Goal: Information Seeking & Learning: Learn about a topic

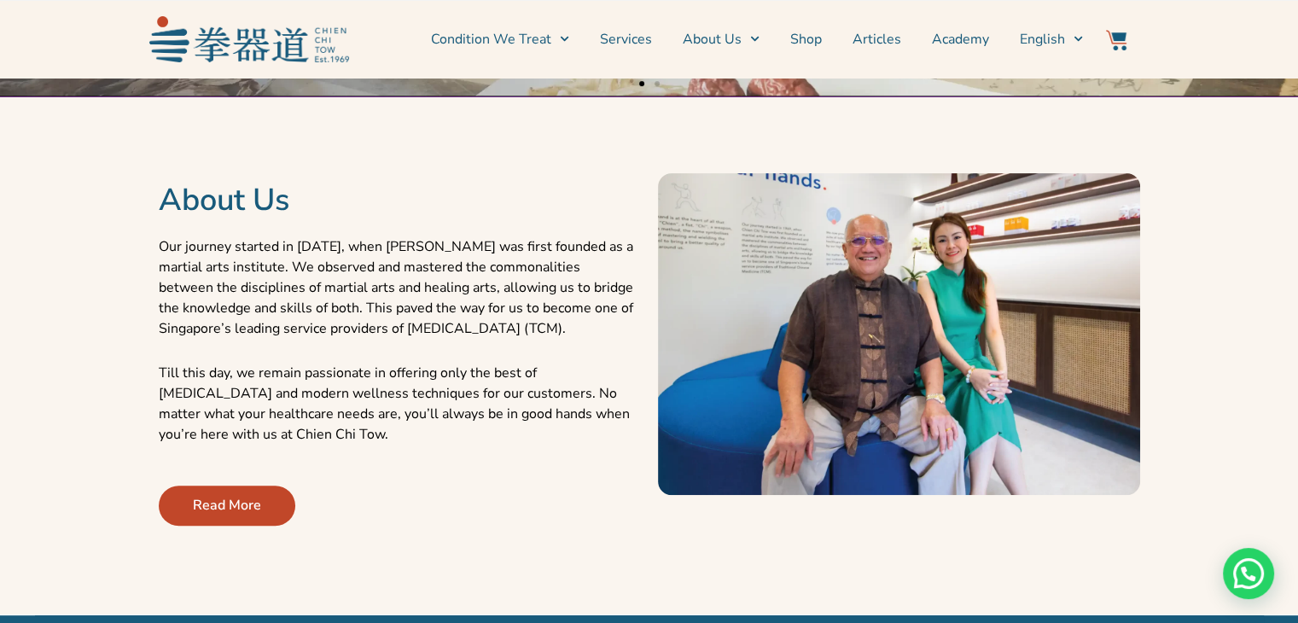
scroll to position [683, 0]
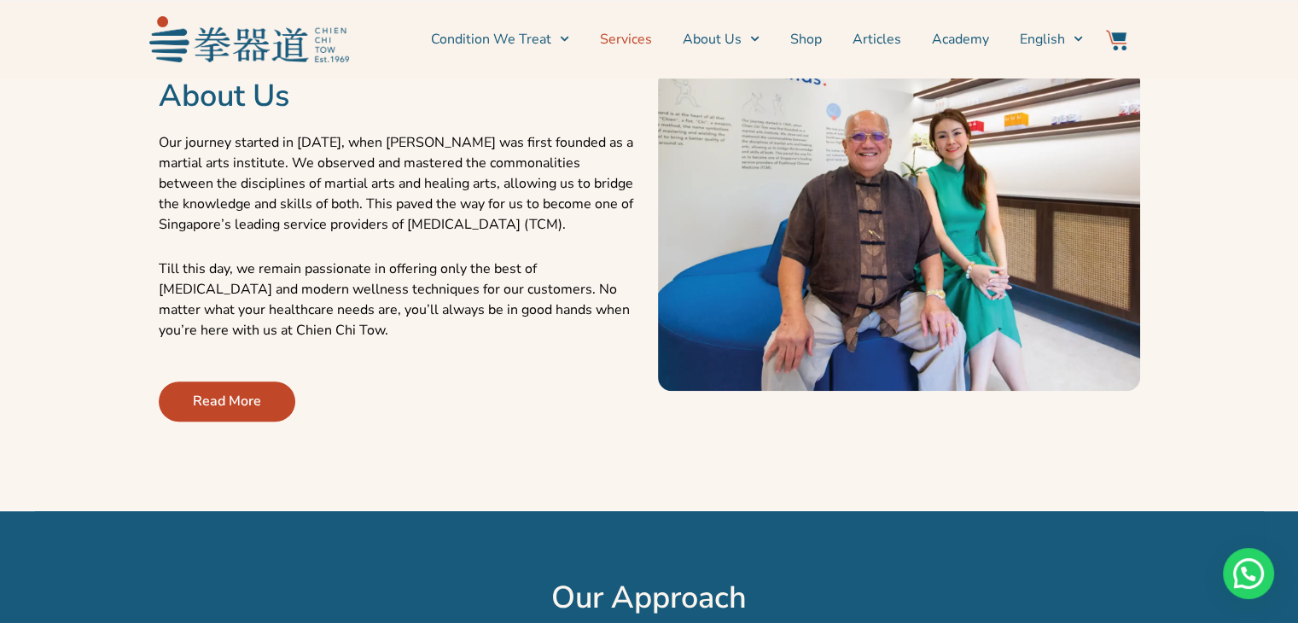
click at [621, 38] on link "Services" at bounding box center [626, 39] width 52 height 43
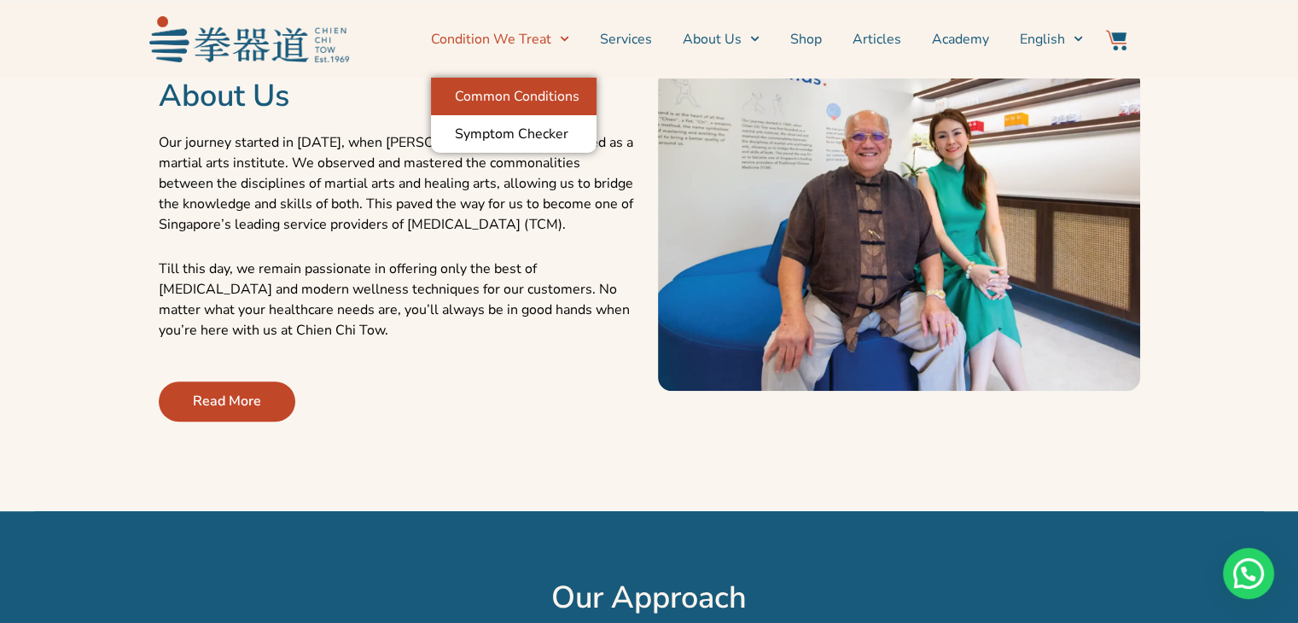
click at [532, 96] on link "Common Conditions" at bounding box center [514, 97] width 166 height 38
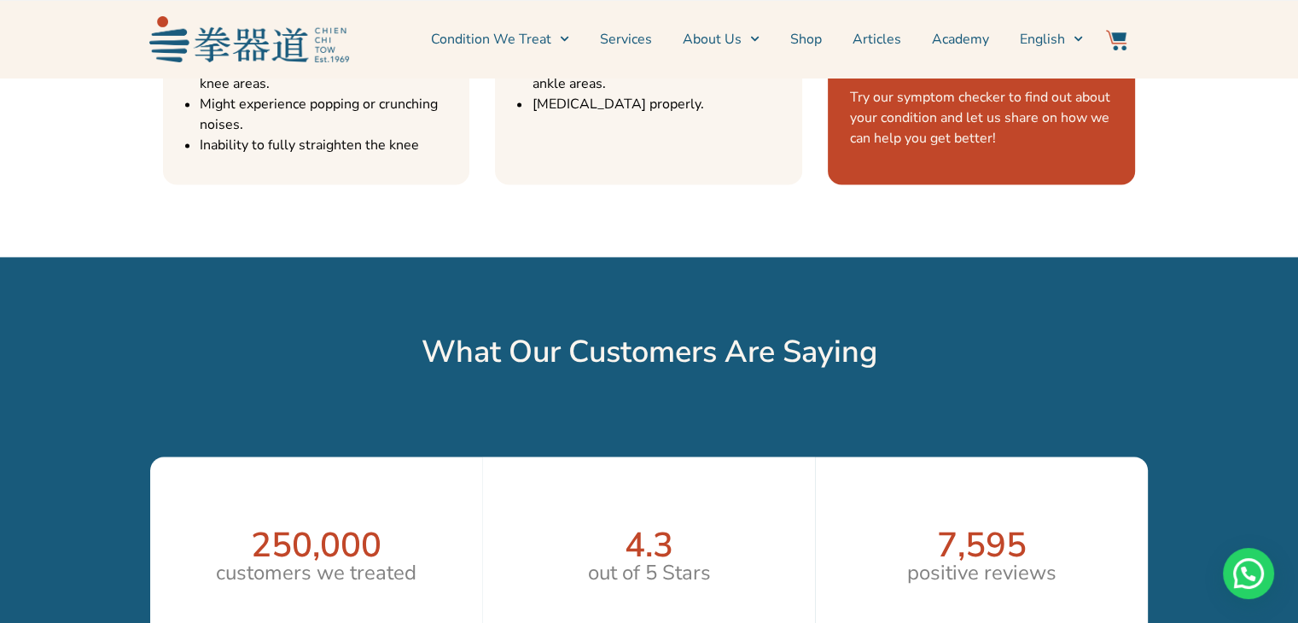
scroll to position [2686, 0]
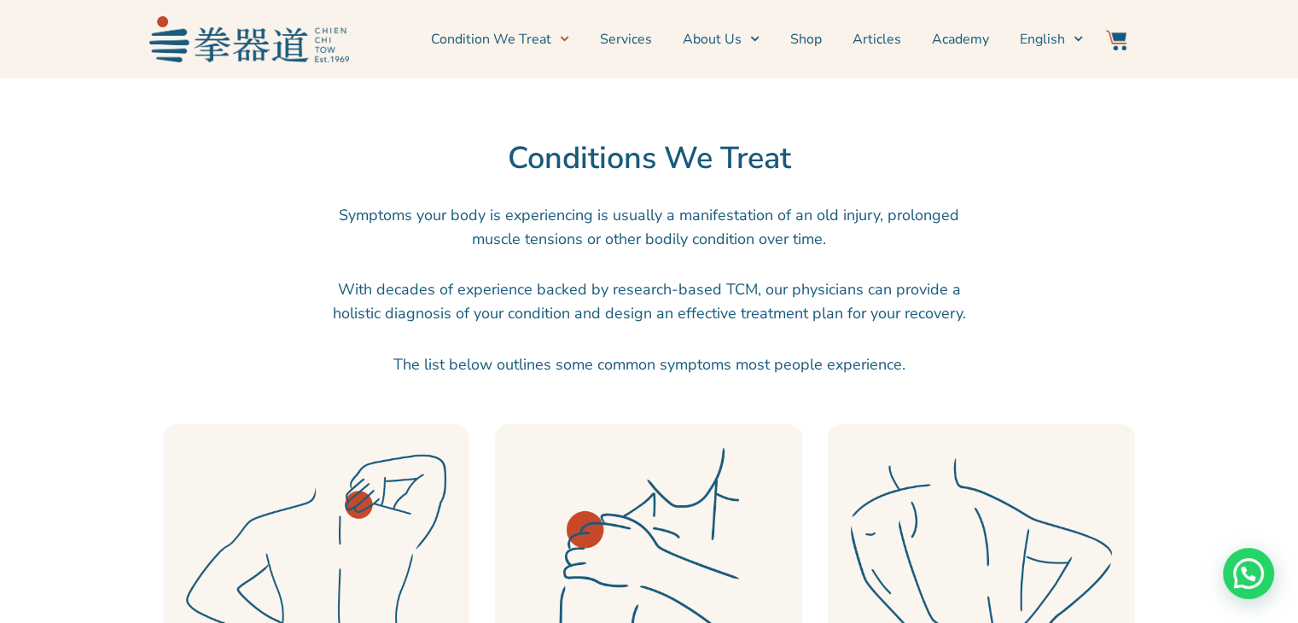
scroll to position [256, 0]
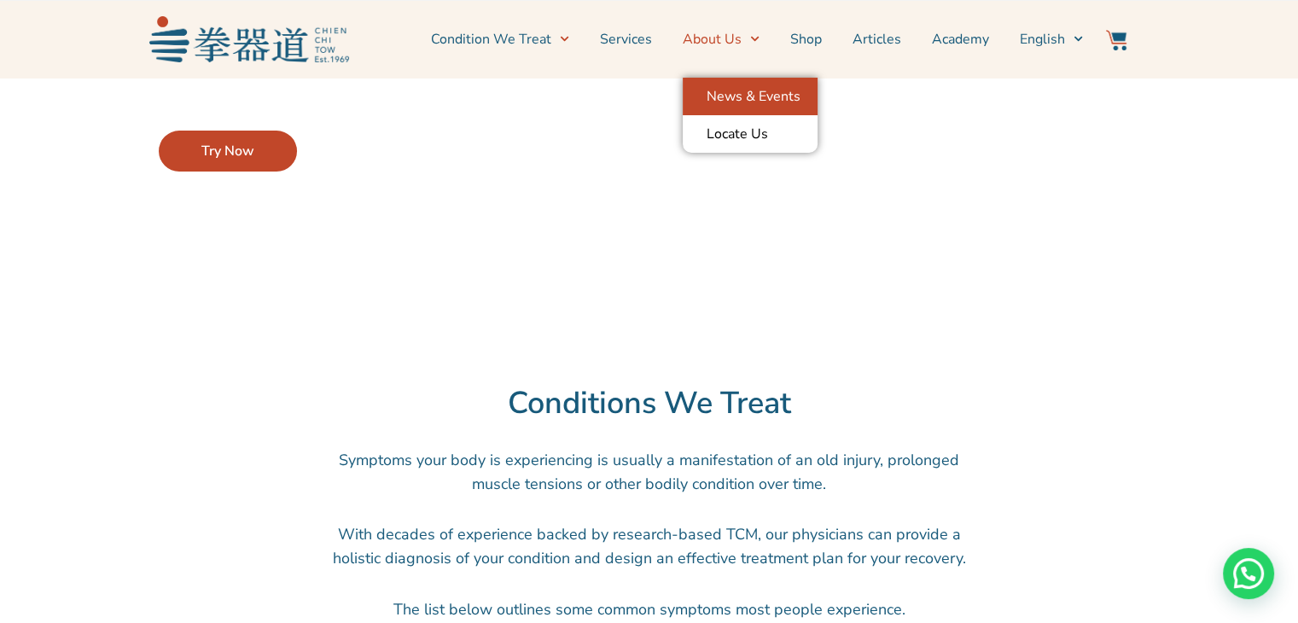
click at [753, 98] on link "News & Events" at bounding box center [750, 97] width 135 height 38
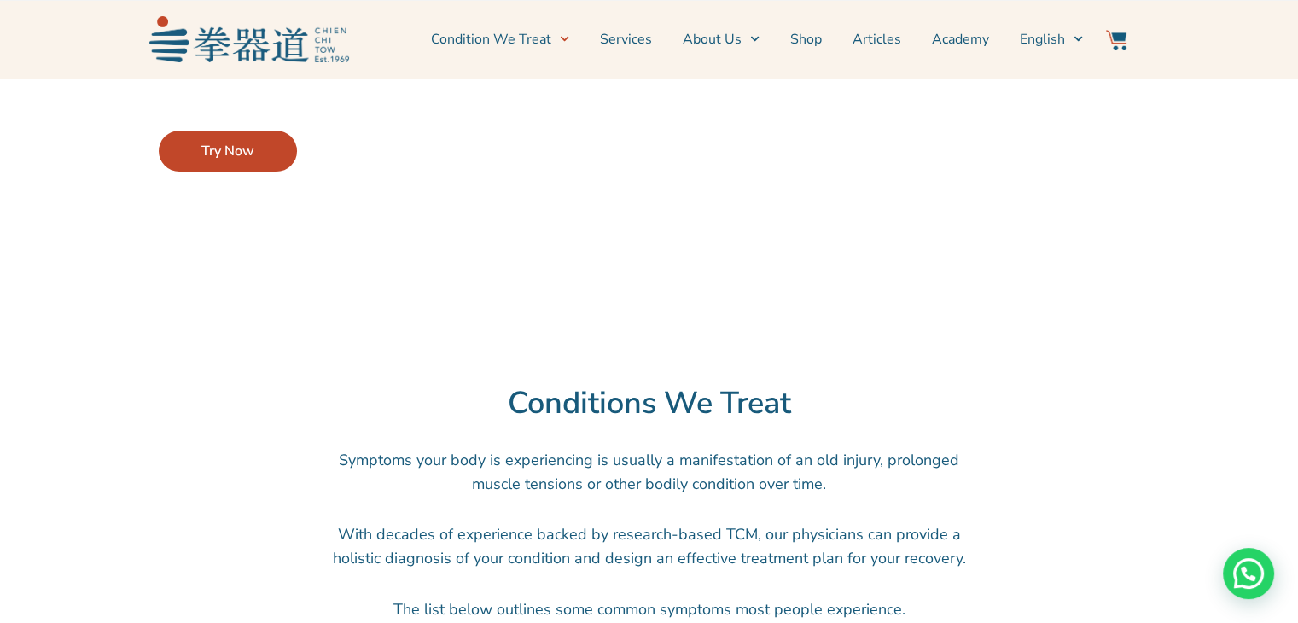
click at [242, 155] on span "Try Now" at bounding box center [227, 151] width 53 height 20
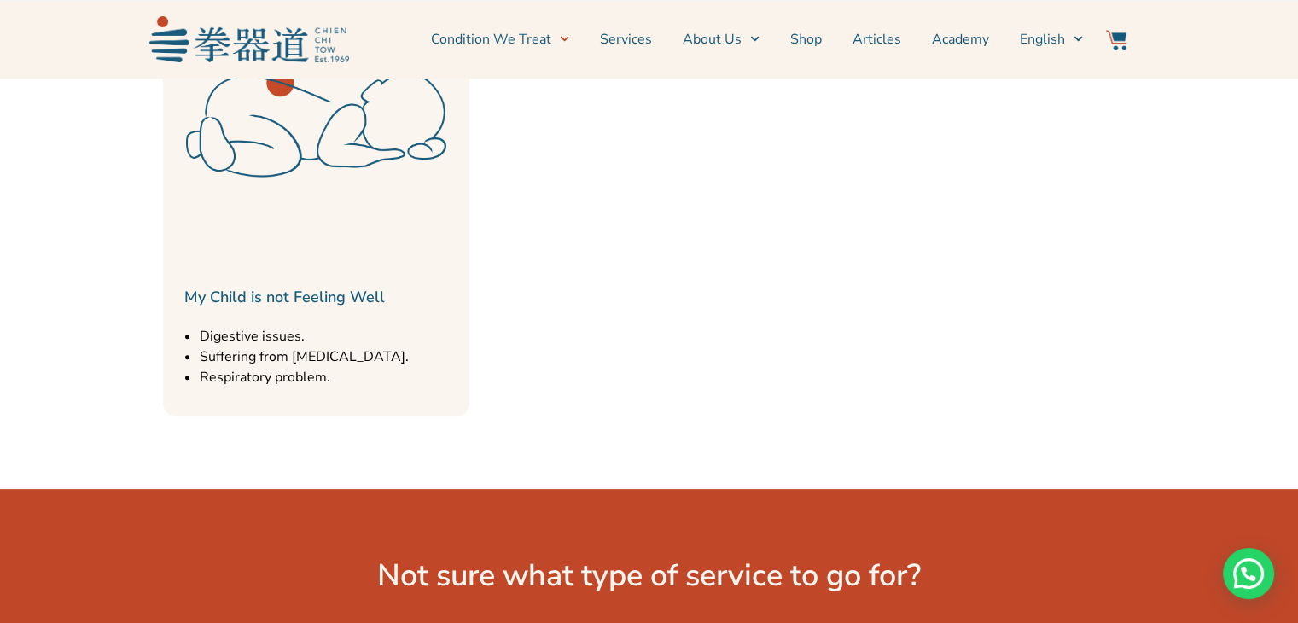
scroll to position [2390, 0]
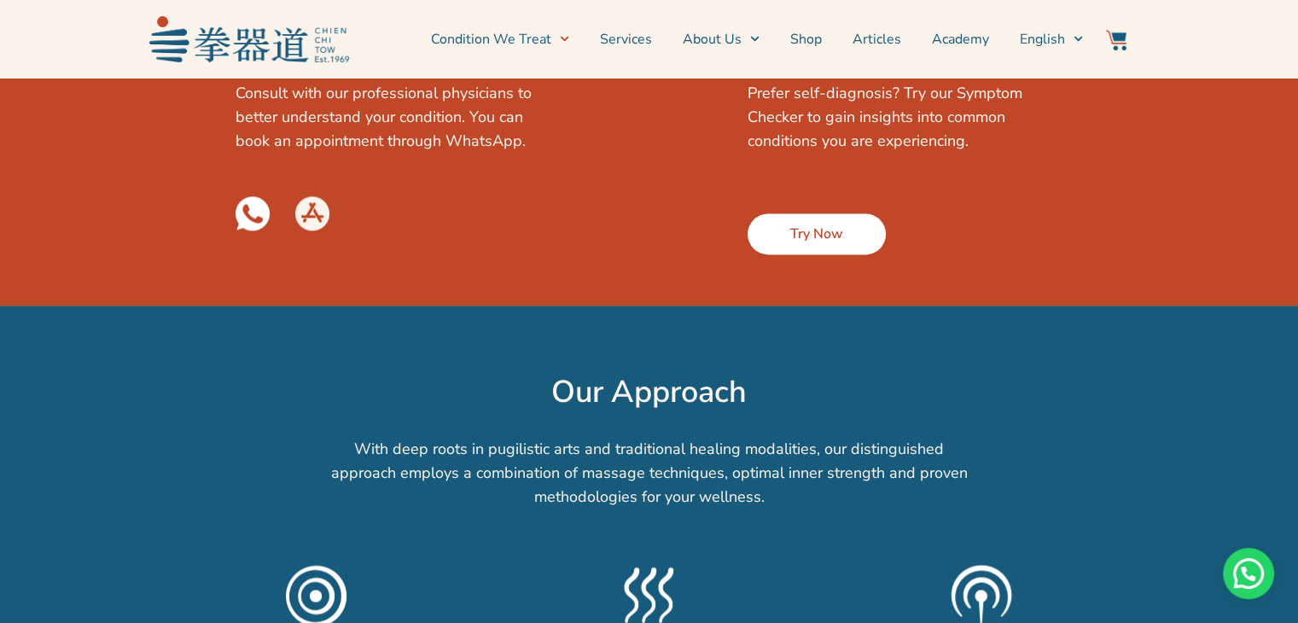
scroll to position [2561, 0]
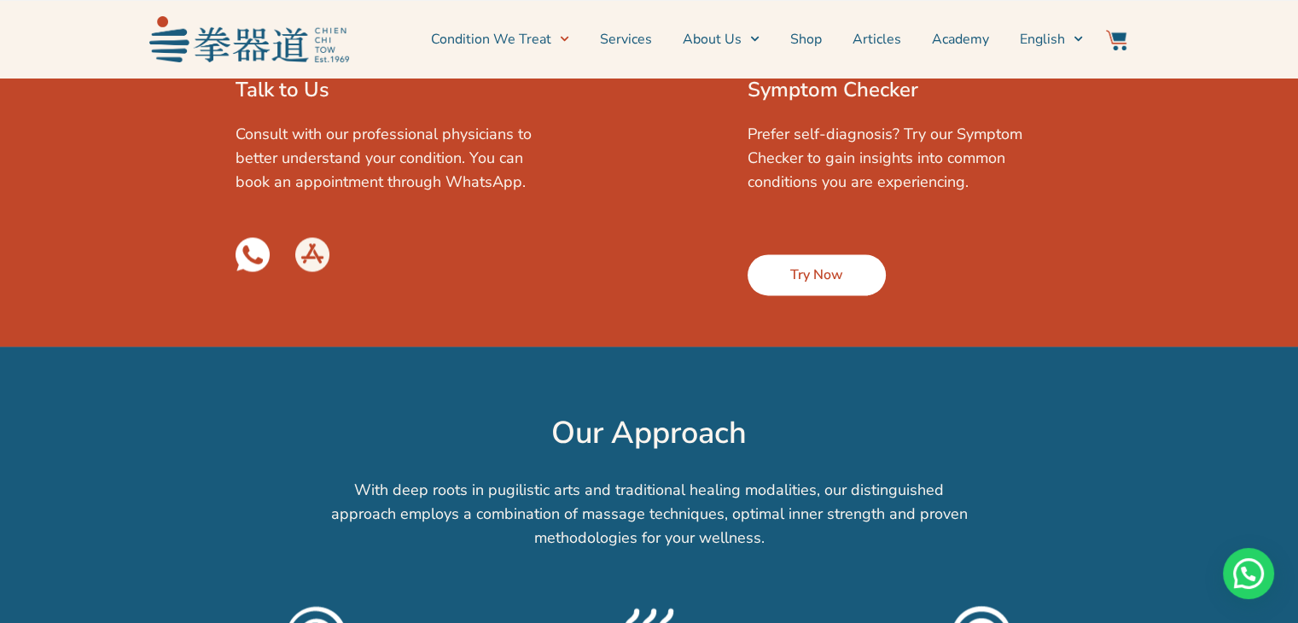
click at [255, 237] on img at bounding box center [253, 254] width 34 height 34
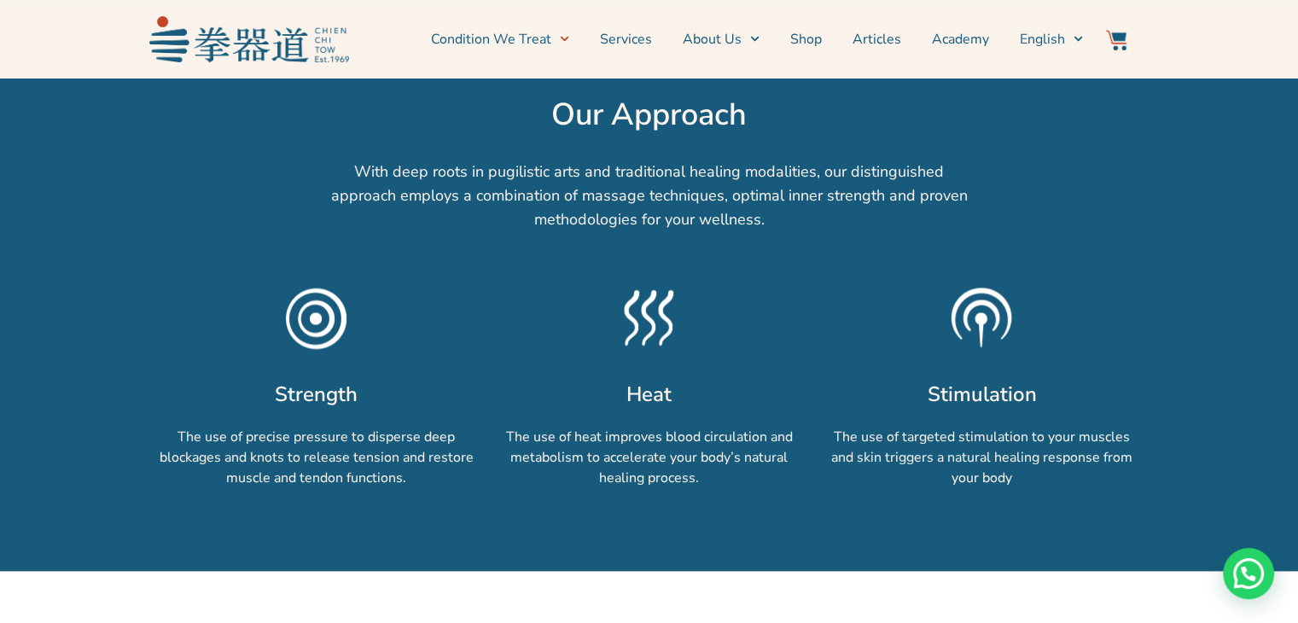
scroll to position [2988, 0]
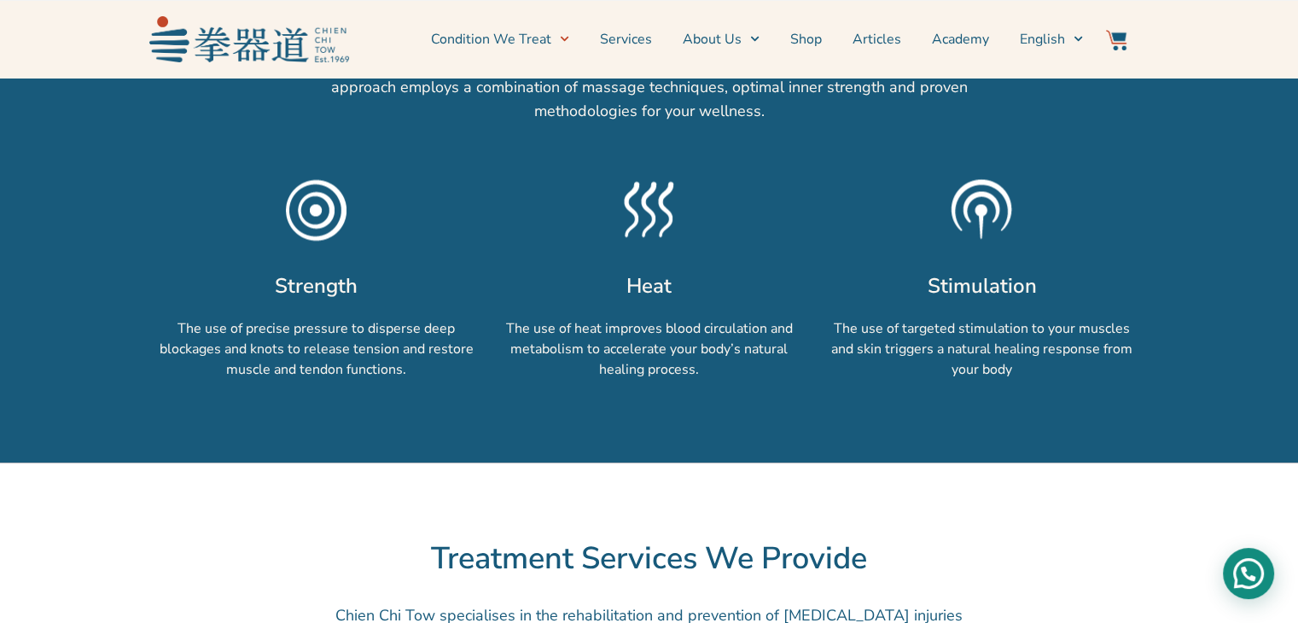
click at [1245, 568] on div "Need help?" at bounding box center [1248, 573] width 51 height 51
